Goal: Information Seeking & Learning: Learn about a topic

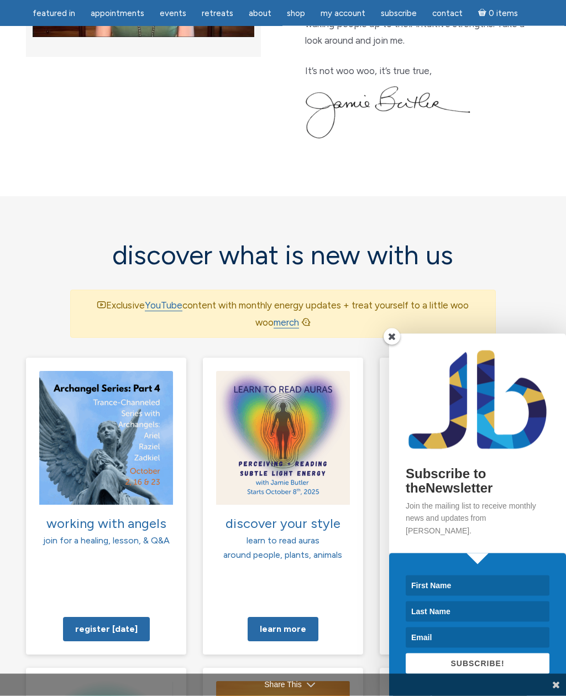
scroll to position [562, 0]
click at [397, 345] on span at bounding box center [392, 336] width 17 height 17
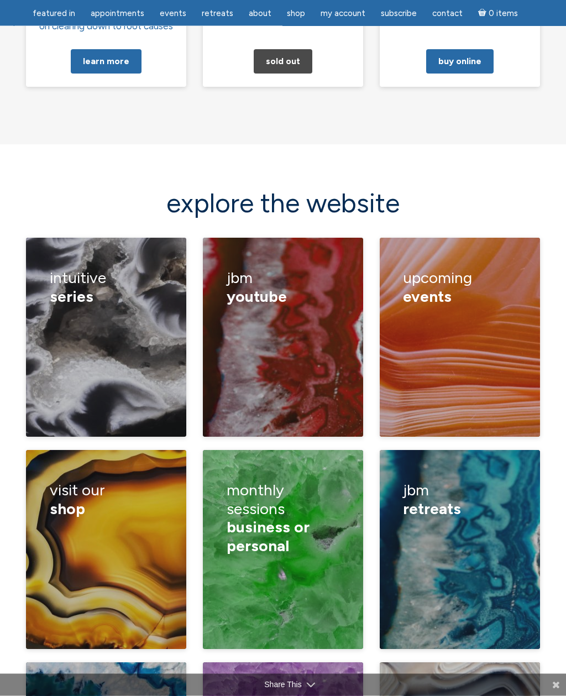
scroll to position [1414, 0]
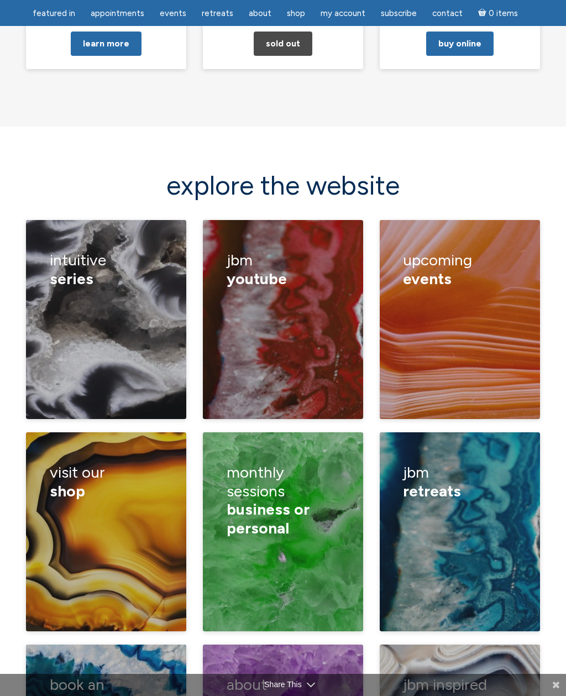
click at [70, 243] on h3 "Intuitive series" at bounding box center [106, 269] width 113 height 53
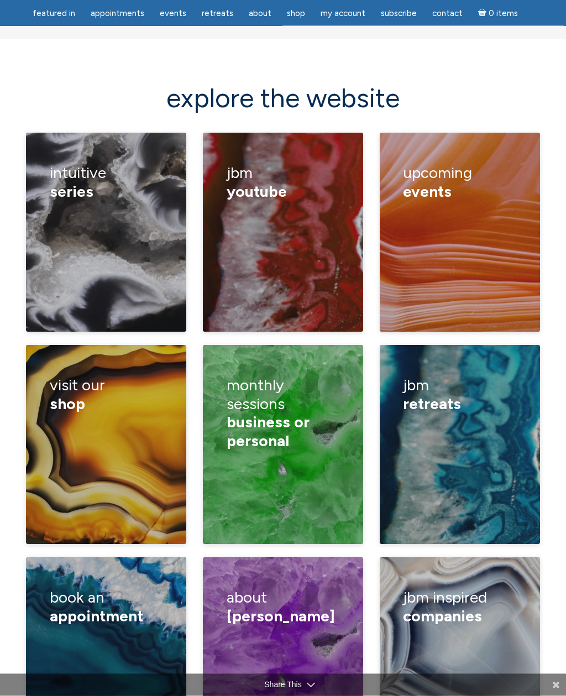
scroll to position [1519, 0]
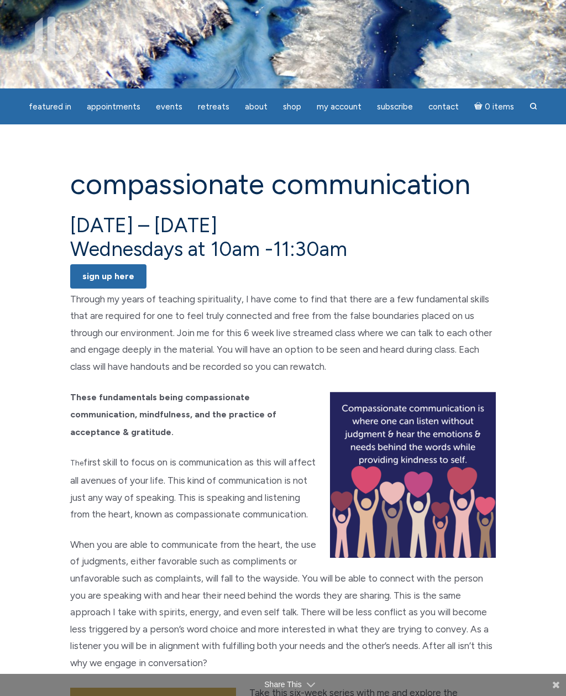
click at [49, 28] on img at bounding box center [48, 39] width 62 height 44
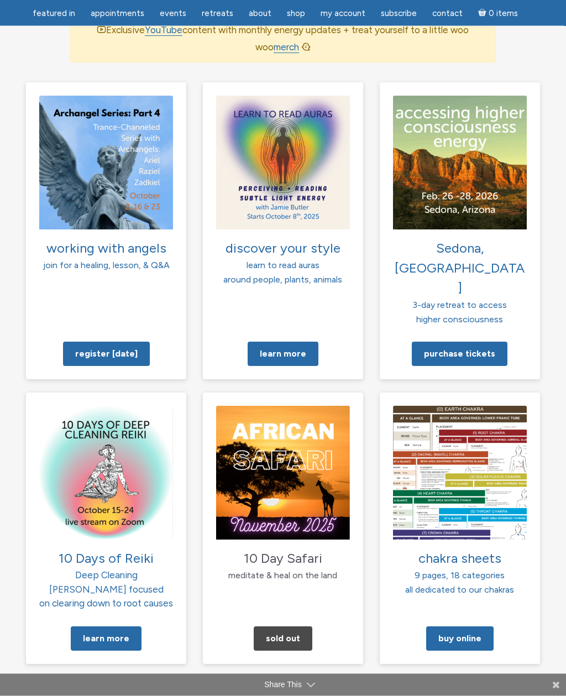
scroll to position [837, 0]
click at [116, 626] on link "Learn More" at bounding box center [106, 638] width 71 height 24
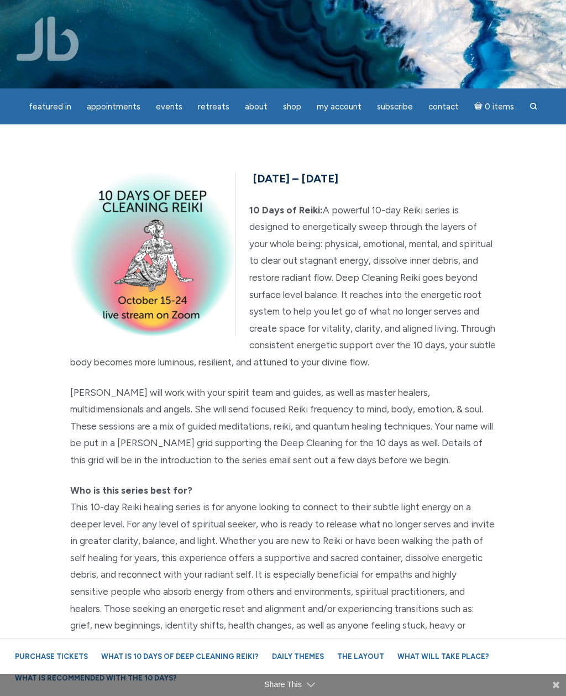
click at [56, 39] on img at bounding box center [48, 39] width 62 height 44
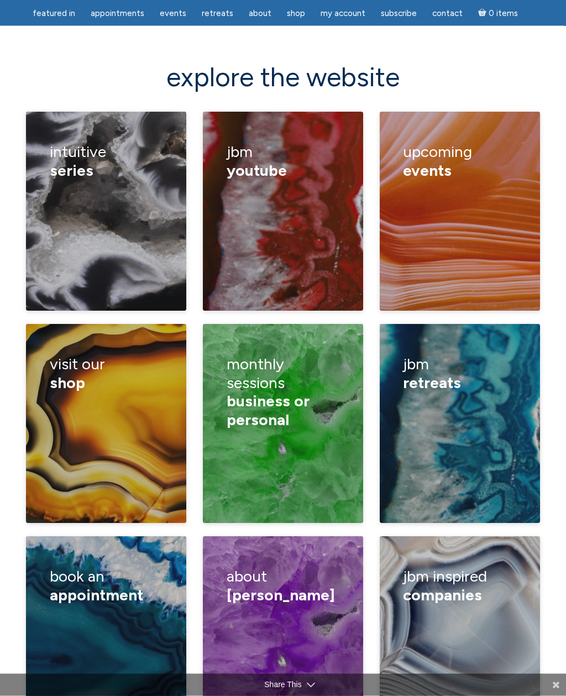
scroll to position [1540, 0]
click at [141, 437] on p "monthly business sessions" at bounding box center [84, 453] width 113 height 32
click at [104, 475] on link "monthly personal sessions" at bounding box center [70, 486] width 69 height 23
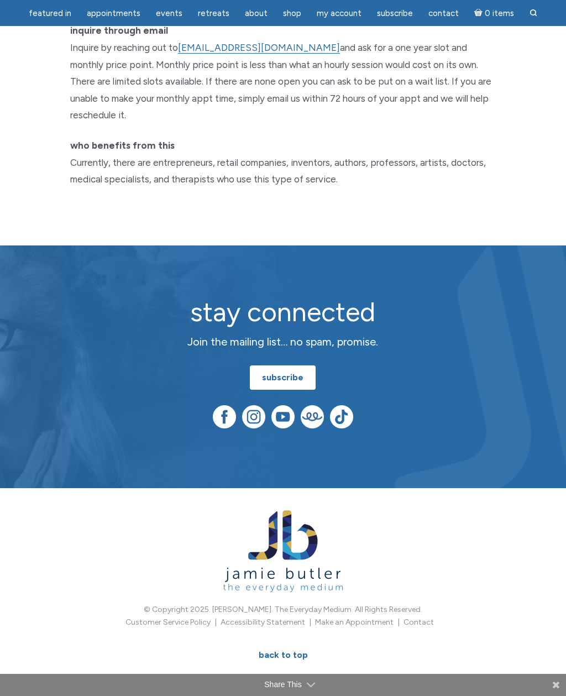
scroll to position [1163, 0]
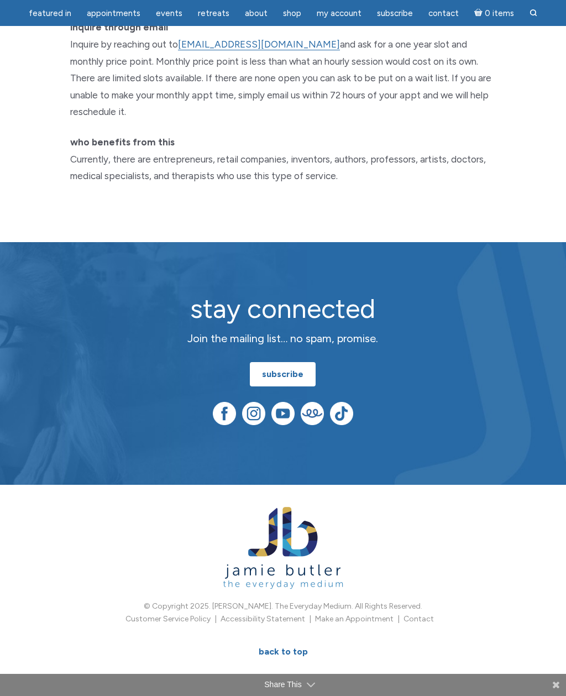
click at [284, 507] on img at bounding box center [283, 548] width 120 height 82
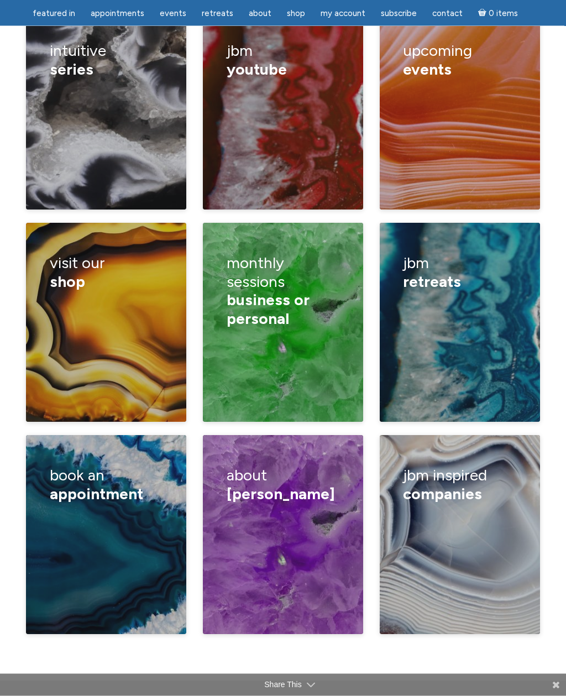
scroll to position [1629, 0]
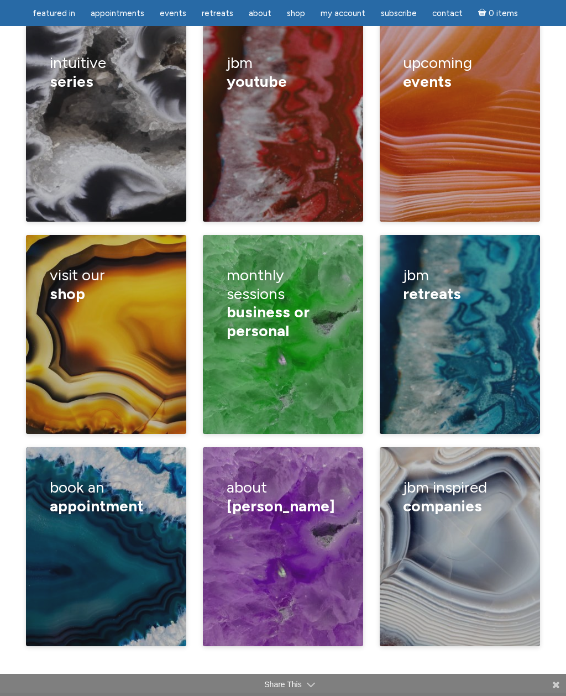
click at [442, 470] on h3 "jbm inspired Companies" at bounding box center [459, 496] width 113 height 53
click at [307, 561] on link "The Lighter Side Network" at bounding box center [260, 566] width 94 height 11
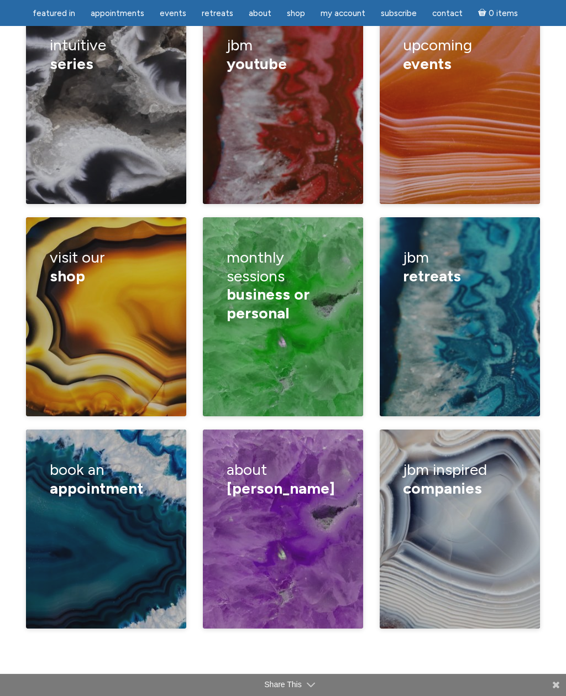
click at [305, 510] on link "The Center for Love and Light" at bounding box center [259, 521] width 92 height 23
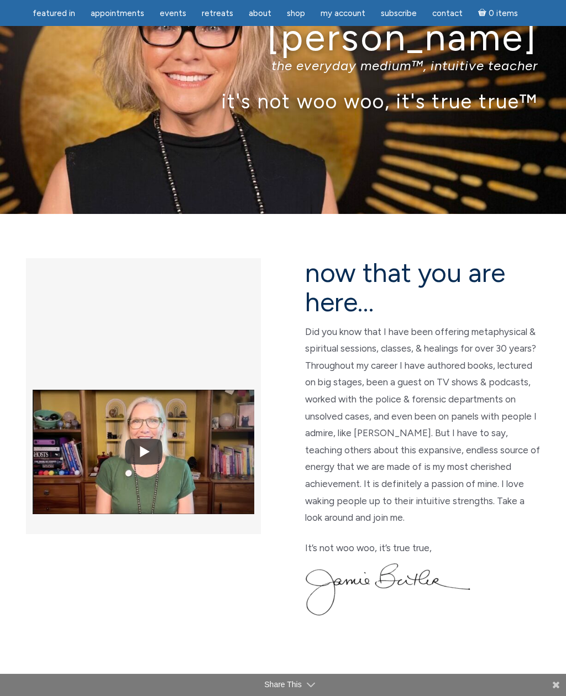
scroll to position [0, 0]
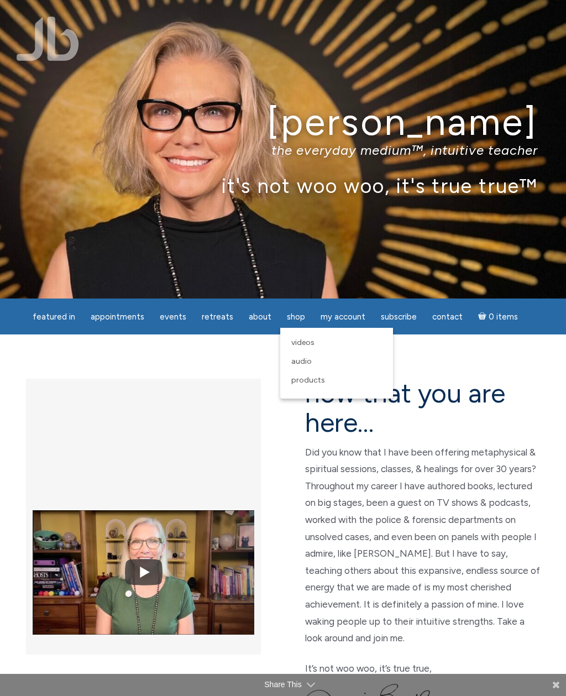
click at [314, 380] on span "Products" at bounding box center [308, 379] width 34 height 9
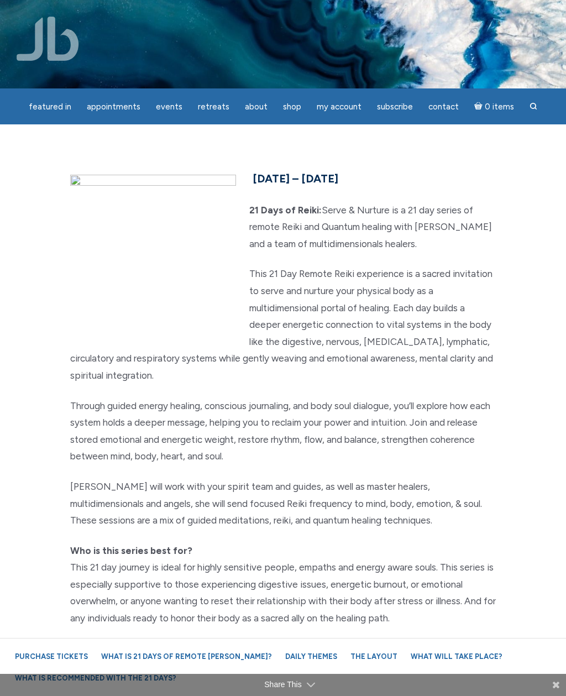
click at [59, 39] on img at bounding box center [48, 39] width 62 height 44
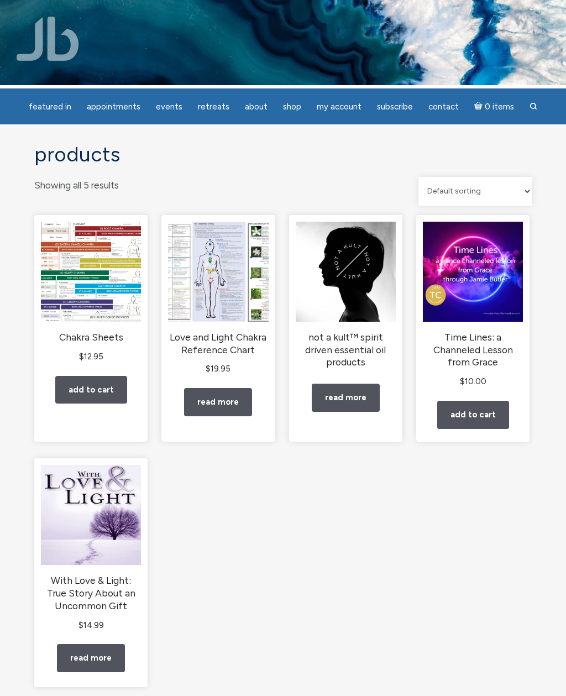
scroll to position [25, 0]
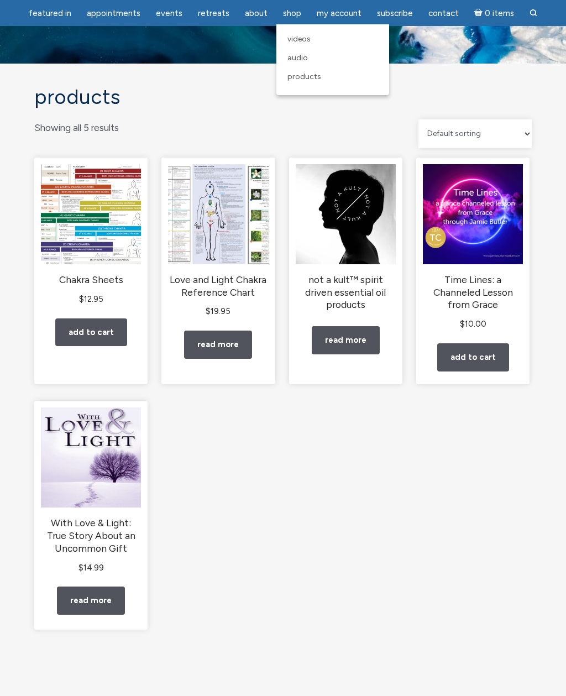
click at [309, 41] on link "Videos" at bounding box center [333, 39] width 102 height 19
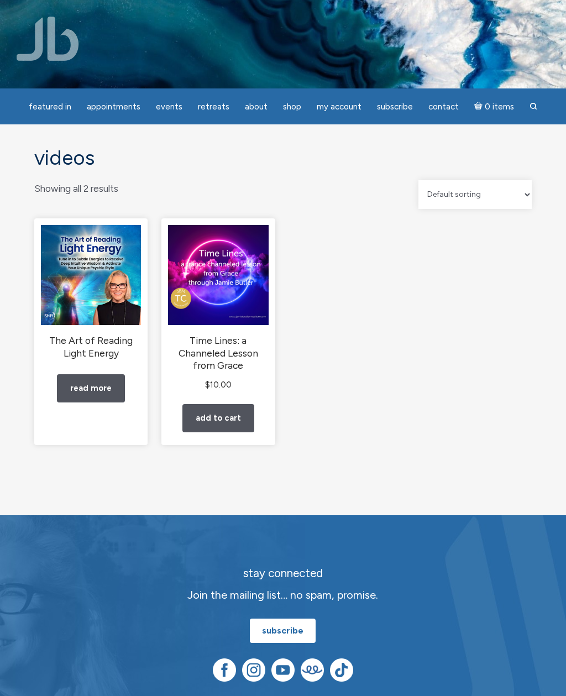
click at [53, 40] on img at bounding box center [48, 39] width 62 height 44
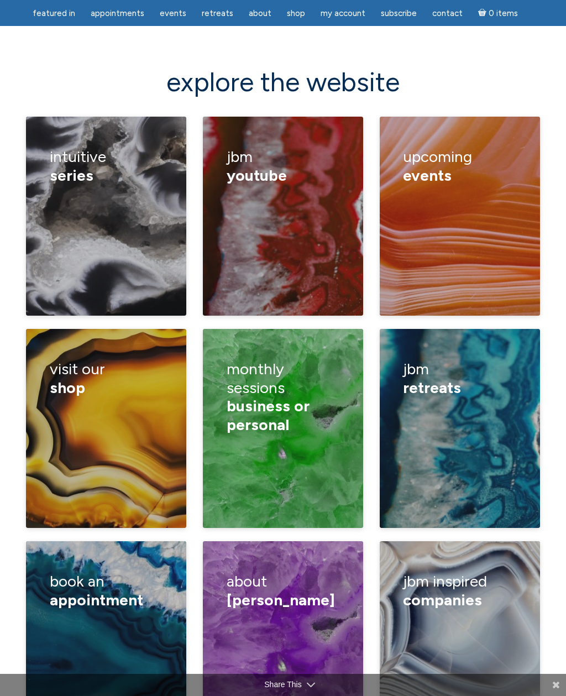
scroll to position [1534, 0]
click at [317, 473] on p "higher consciousness in [GEOGRAPHIC_DATA], [GEOGRAPHIC_DATA] COMING SOON" at bounding box center [260, 501] width 113 height 56
click at [287, 431] on link "telepathy in [GEOGRAPHIC_DATA], [GEOGRAPHIC_DATA]" at bounding box center [250, 448] width 75 height 35
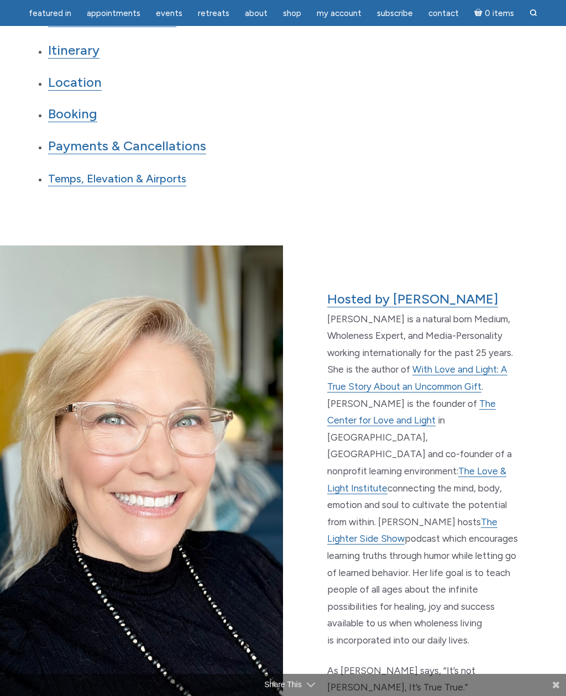
scroll to position [1613, 0]
